Goal: Check status: Check status

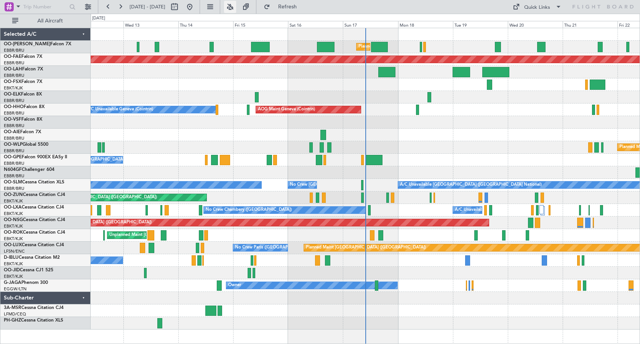
click at [236, 10] on button at bounding box center [230, 7] width 12 height 12
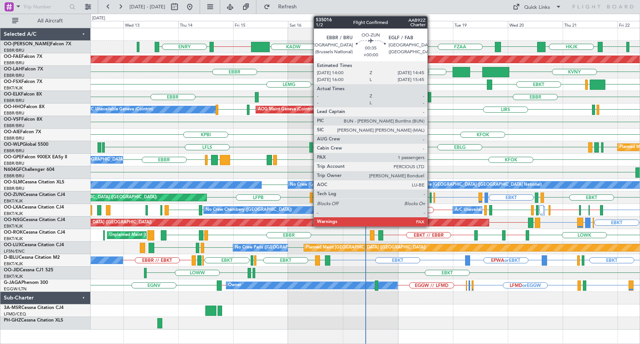
click at [431, 195] on div at bounding box center [431, 198] width 2 height 10
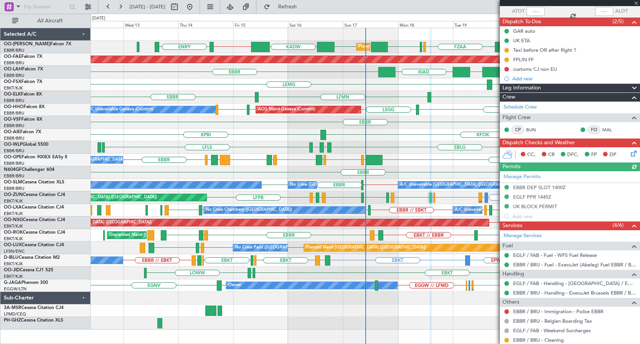
scroll to position [106, 0]
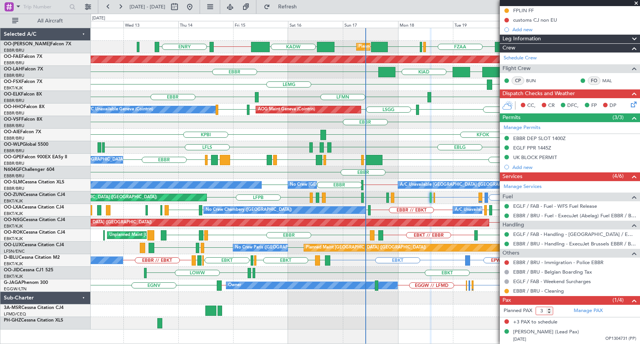
type input "3"
click at [549, 314] on input "3" at bounding box center [545, 311] width 18 height 8
click at [593, 312] on link "Manage PAX" at bounding box center [588, 311] width 29 height 8
click at [637, 4] on span at bounding box center [636, 3] width 8 height 7
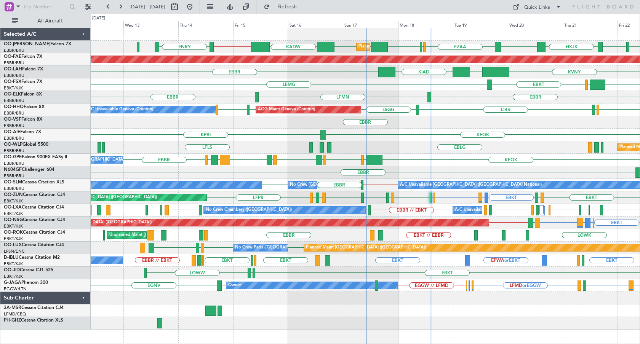
type input "0"
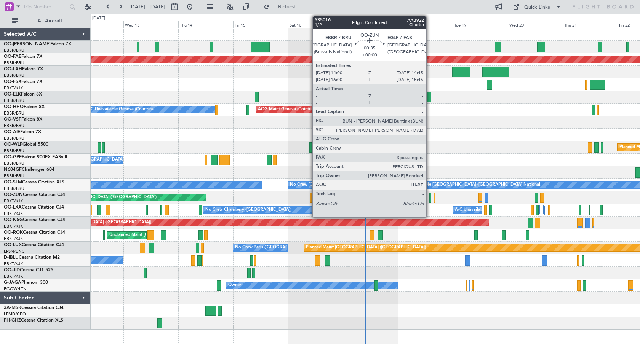
click at [430, 196] on div at bounding box center [430, 198] width 2 height 10
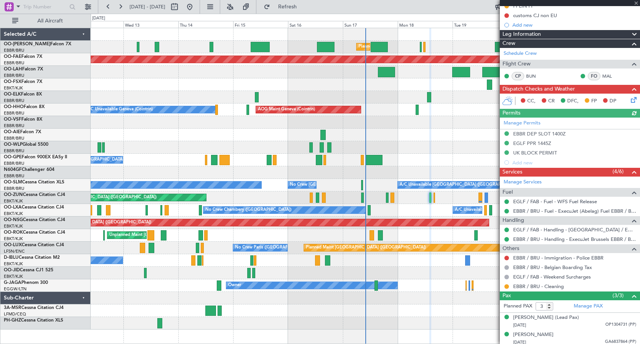
scroll to position [131, 0]
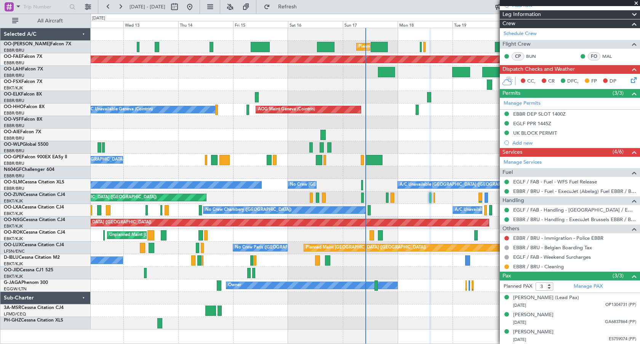
click at [637, 2] on span at bounding box center [636, 3] width 8 height 7
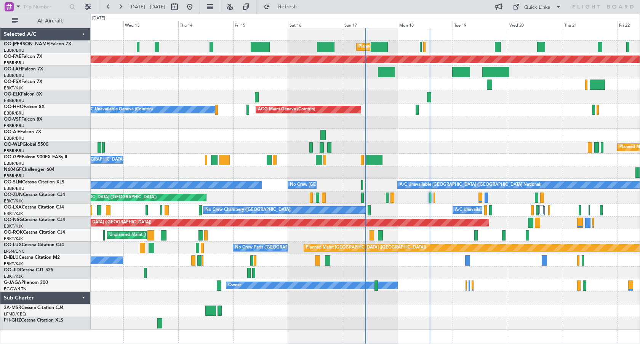
type input "0"
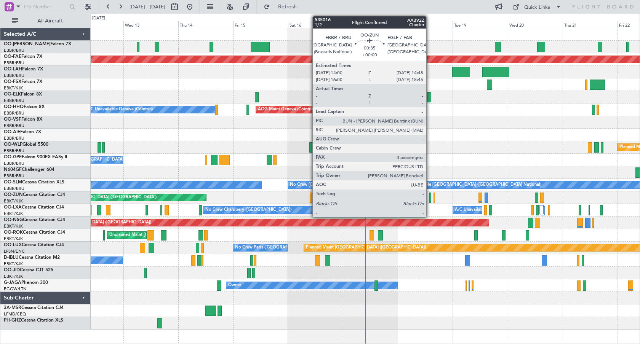
click at [430, 196] on div at bounding box center [430, 198] width 2 height 10
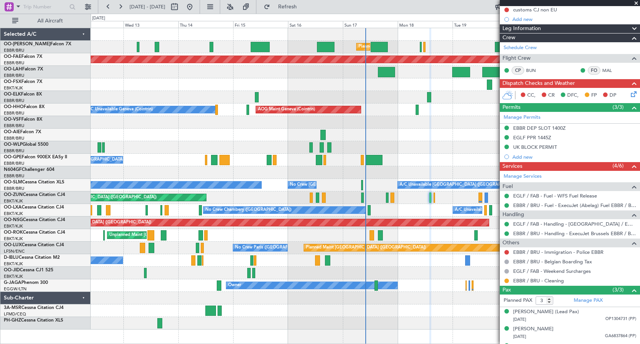
scroll to position [131, 0]
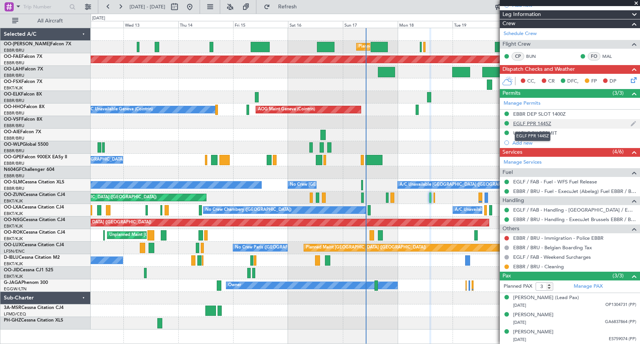
click at [533, 125] on div "EGLF PPR 1445Z" at bounding box center [532, 123] width 38 height 6
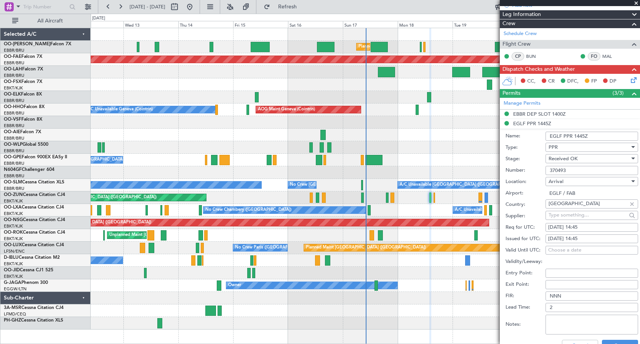
click at [636, 3] on span at bounding box center [636, 3] width 8 height 7
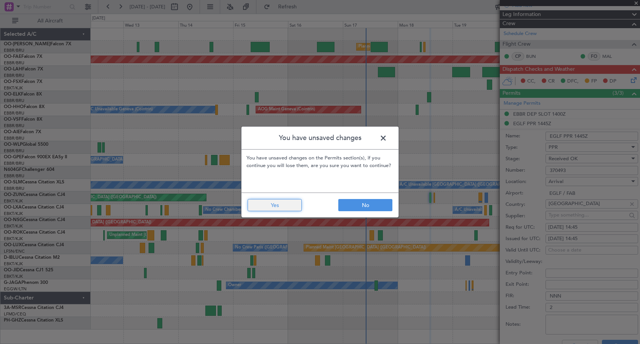
click at [293, 203] on button "Yes" at bounding box center [275, 205] width 54 height 12
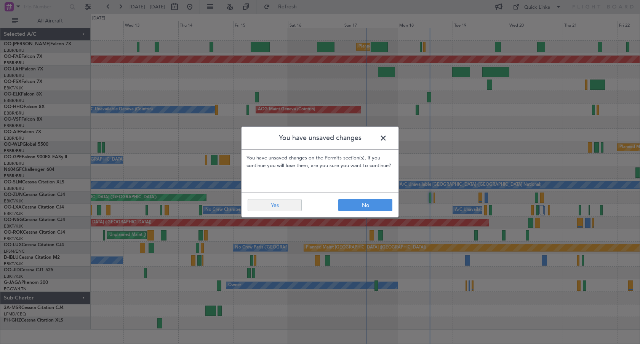
type input "0"
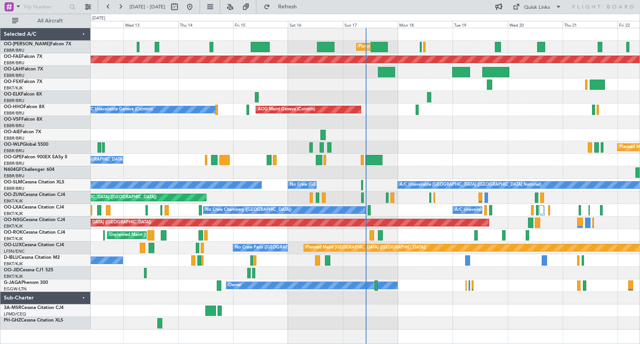
scroll to position [0, 0]
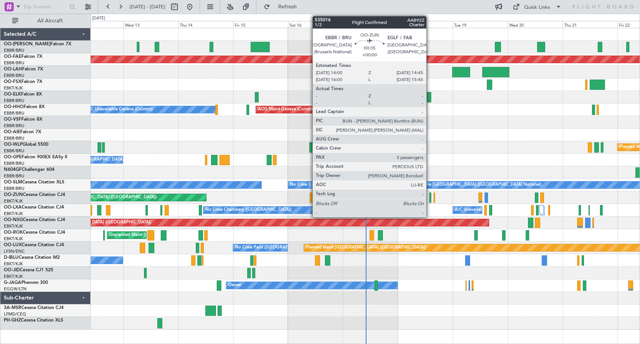
click at [430, 197] on div at bounding box center [430, 198] width 2 height 10
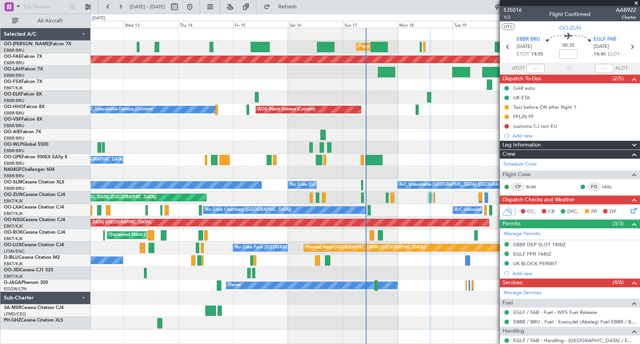
click at [636, 3] on span at bounding box center [636, 3] width 8 height 7
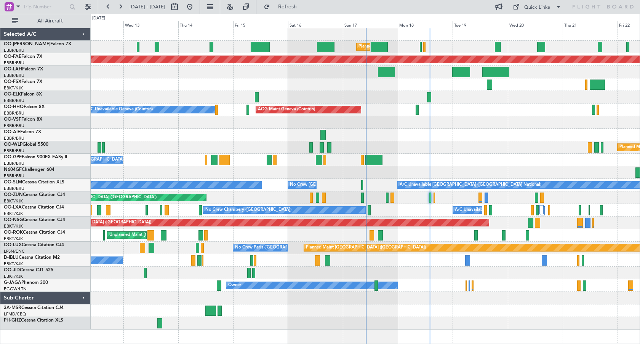
type input "0"
